Goal: Find contact information: Find contact information

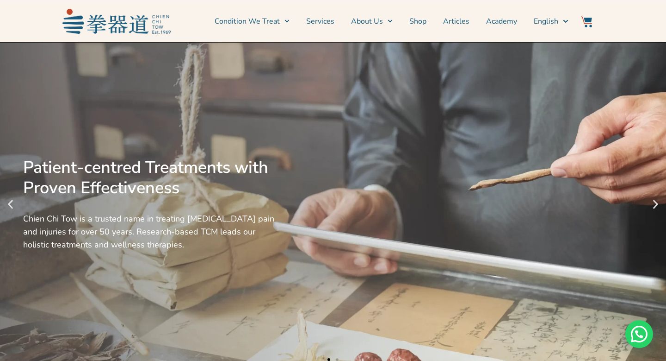
click at [34, 28] on section "Condition We Treat Common Conditions Symptom Checker Services About Us News & E…" at bounding box center [333, 21] width 666 height 42
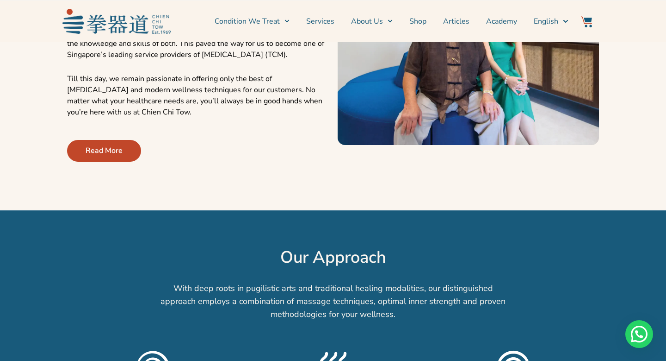
scroll to position [420, 0]
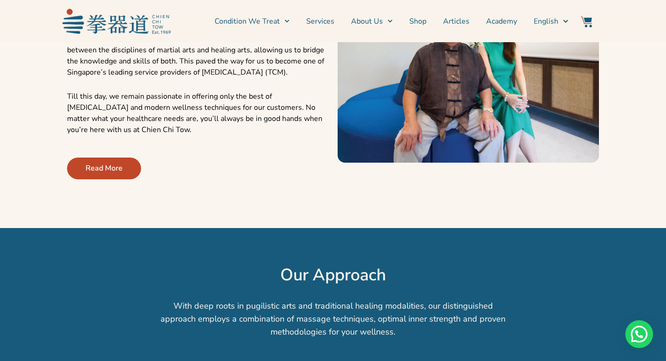
click at [204, 106] on p "Till this day, we remain passionate in offering only the best of Traditional Ch…" at bounding box center [197, 113] width 261 height 44
click at [240, 65] on p "Our journey started in 1969, when Chien Chi Tow was first founded as a martial …" at bounding box center [197, 50] width 261 height 56
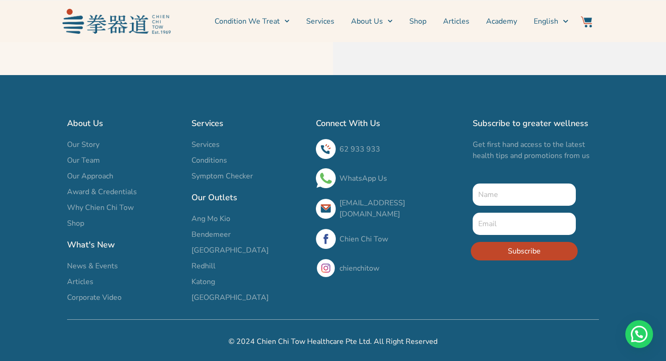
scroll to position [3236, 0]
click at [348, 263] on link "chienchitow" at bounding box center [360, 268] width 40 height 10
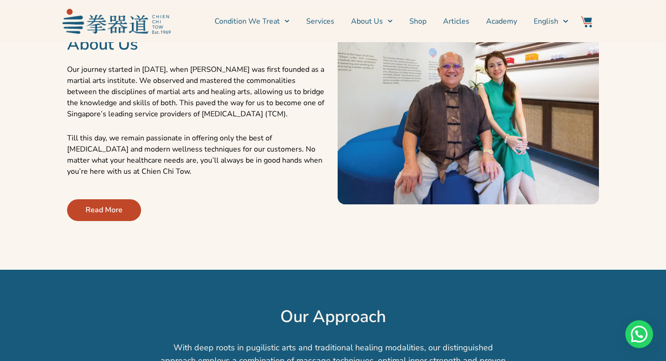
scroll to position [380, 0]
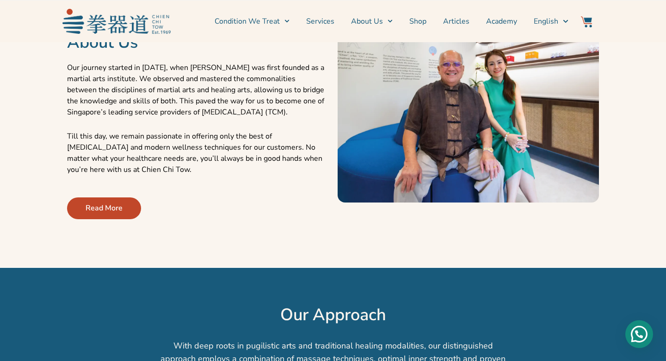
click at [651, 334] on div "Need help?" at bounding box center [640, 334] width 28 height 28
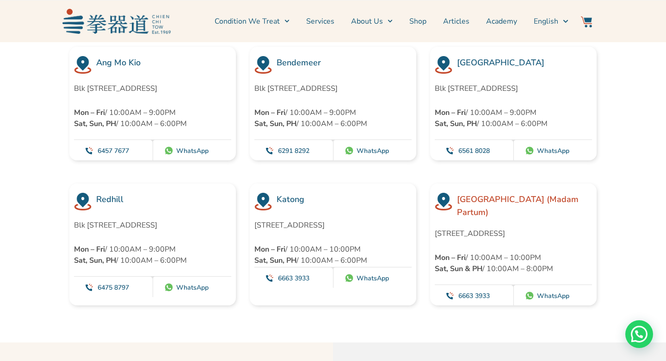
scroll to position [2550, 0]
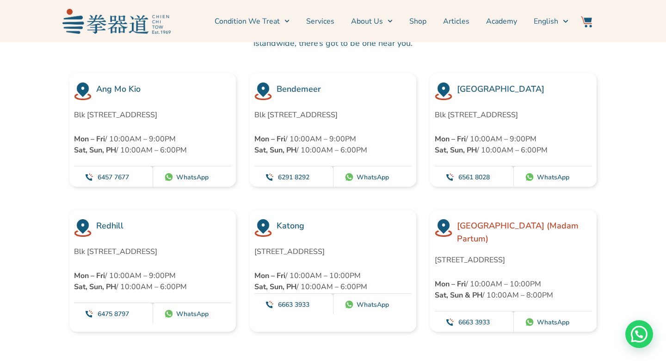
click at [353, 254] on p "192 – 196 Tanjong Katong Road, Singapore 436995" at bounding box center [329, 251] width 149 height 11
click at [354, 309] on img at bounding box center [349, 303] width 9 height 9
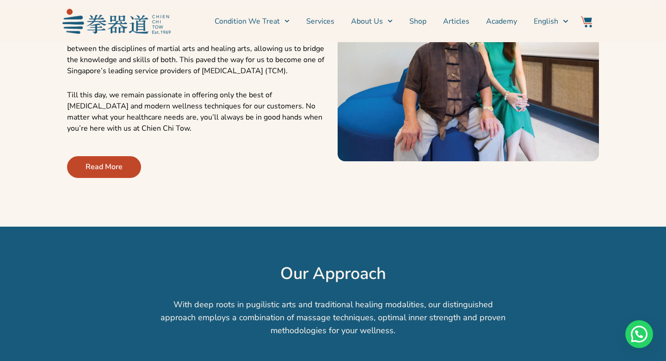
scroll to position [448, 0]
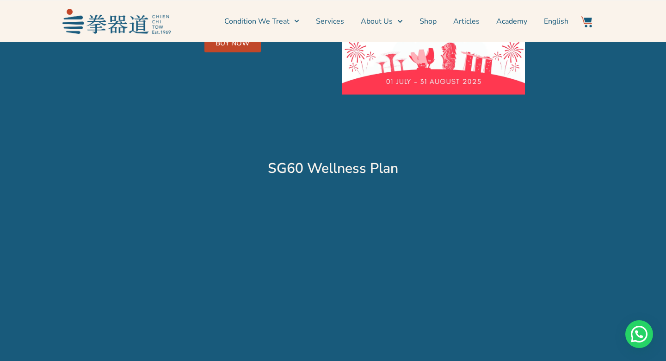
scroll to position [1863, 0]
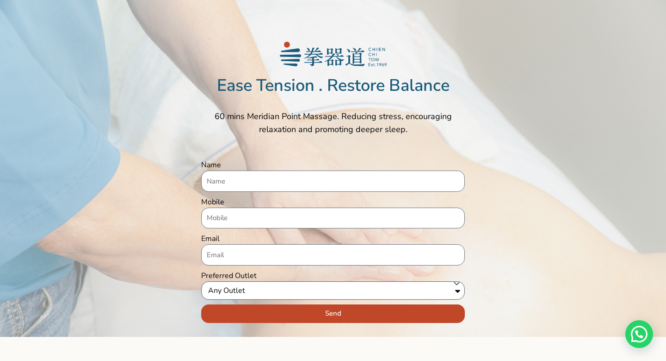
click at [456, 285] on select "Any Outlet Ang Mo Kio Bendemeer Jurong [GEOGRAPHIC_DATA]" at bounding box center [333, 290] width 264 height 19
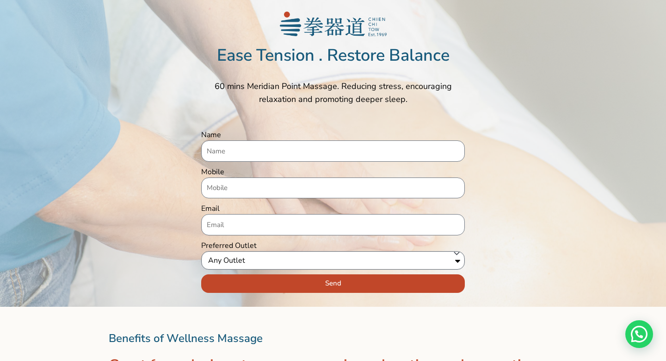
scroll to position [39, 0]
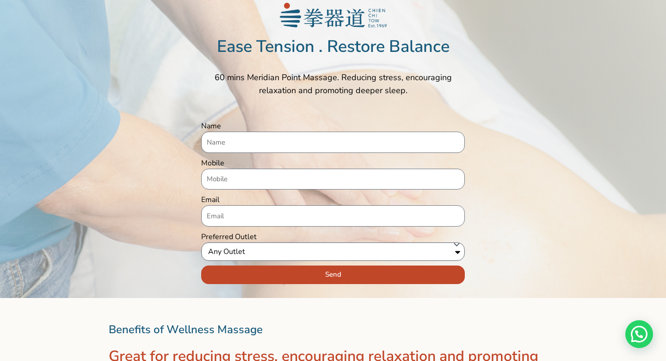
click at [457, 254] on select "Any Outlet Ang Mo Kio Bendemeer Jurong [GEOGRAPHIC_DATA]" at bounding box center [333, 251] width 264 height 19
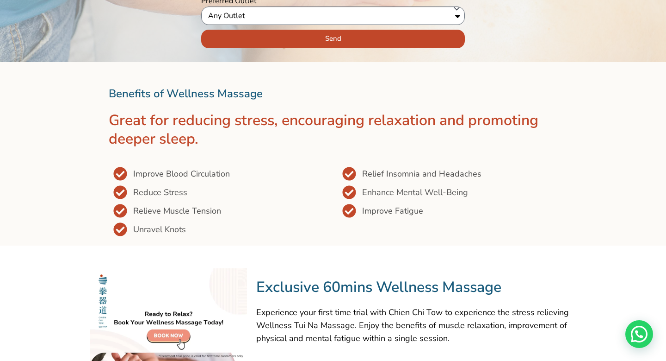
scroll to position [276, 0]
